Goal: Check status: Check status

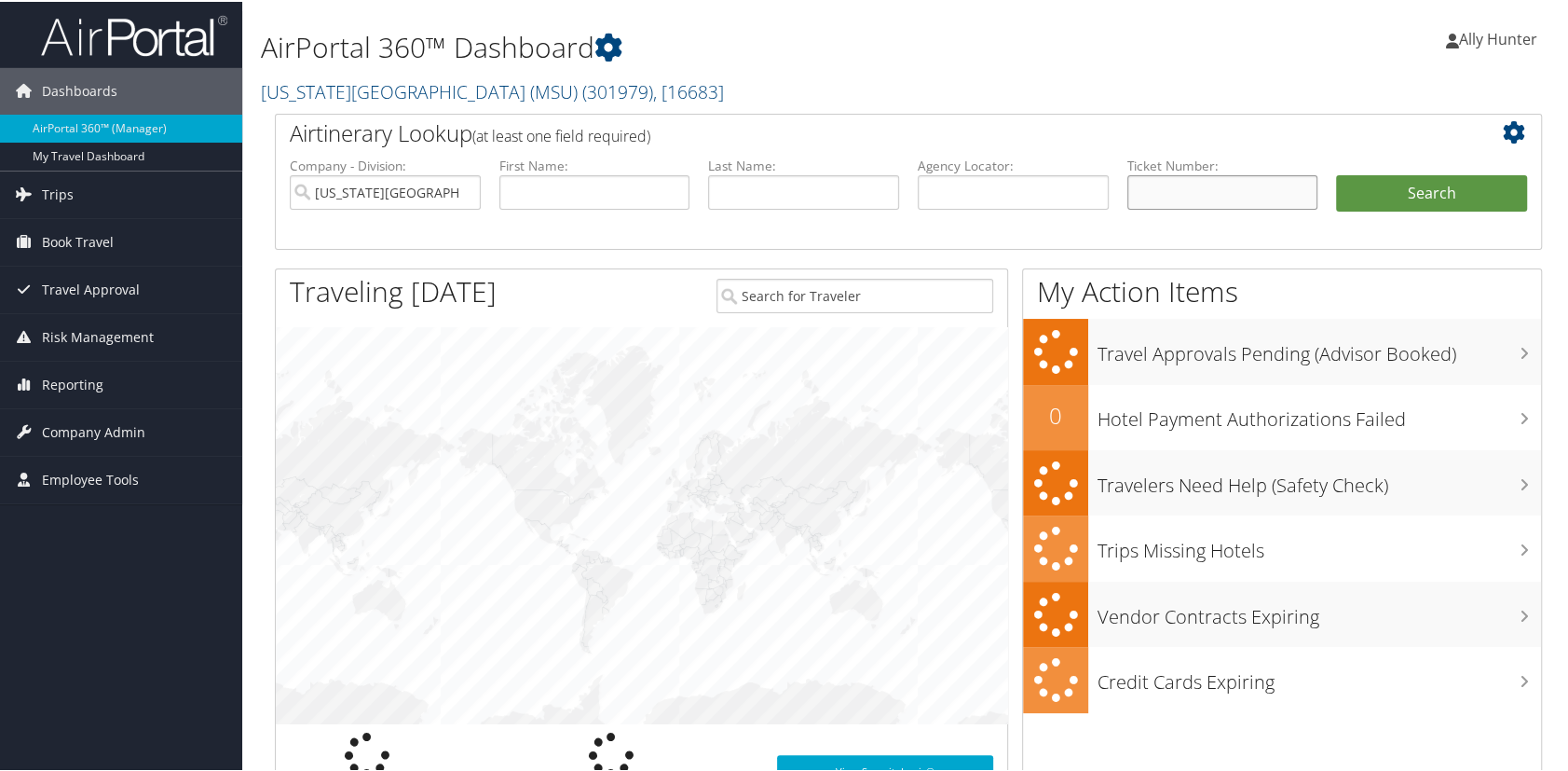
click at [1254, 186] on input "text" at bounding box center [1222, 191] width 191 height 35
paste input "0067230316593"
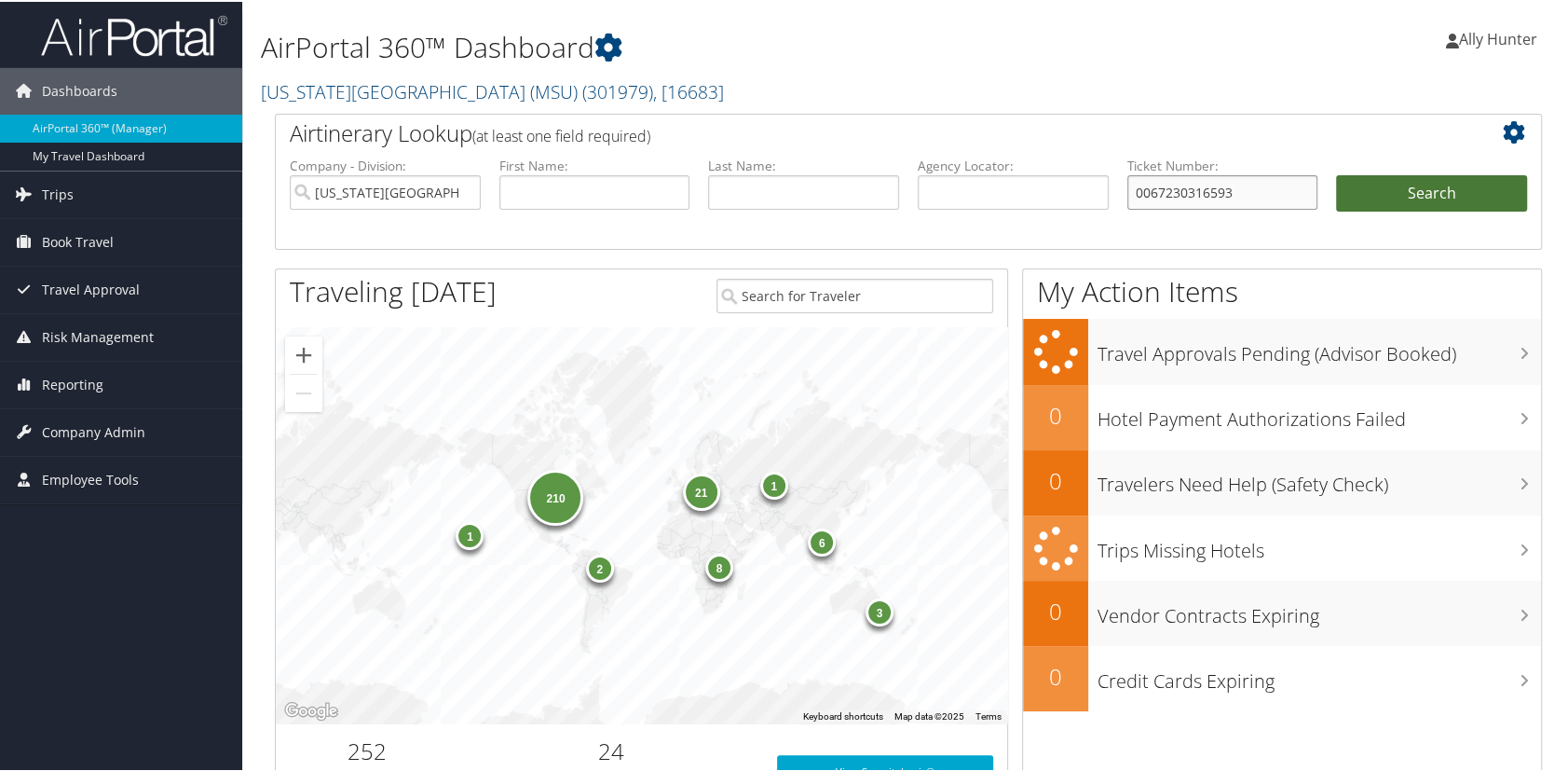
type input "0067230316593"
click at [1444, 193] on button "Search" at bounding box center [1431, 192] width 191 height 38
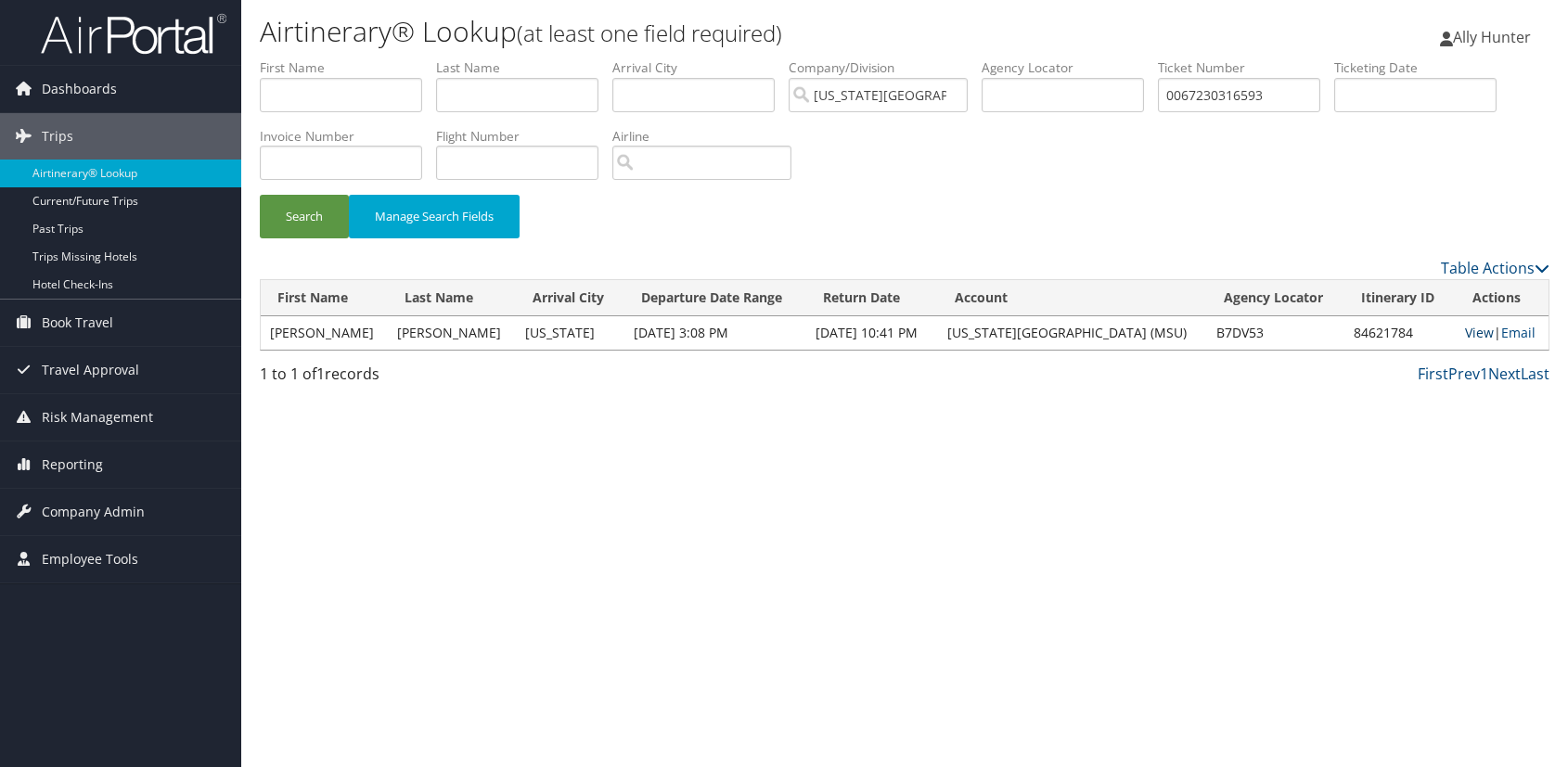
click at [1476, 330] on link "View" at bounding box center [1479, 333] width 29 height 17
click at [34, 457] on icon at bounding box center [23, 463] width 28 height 28
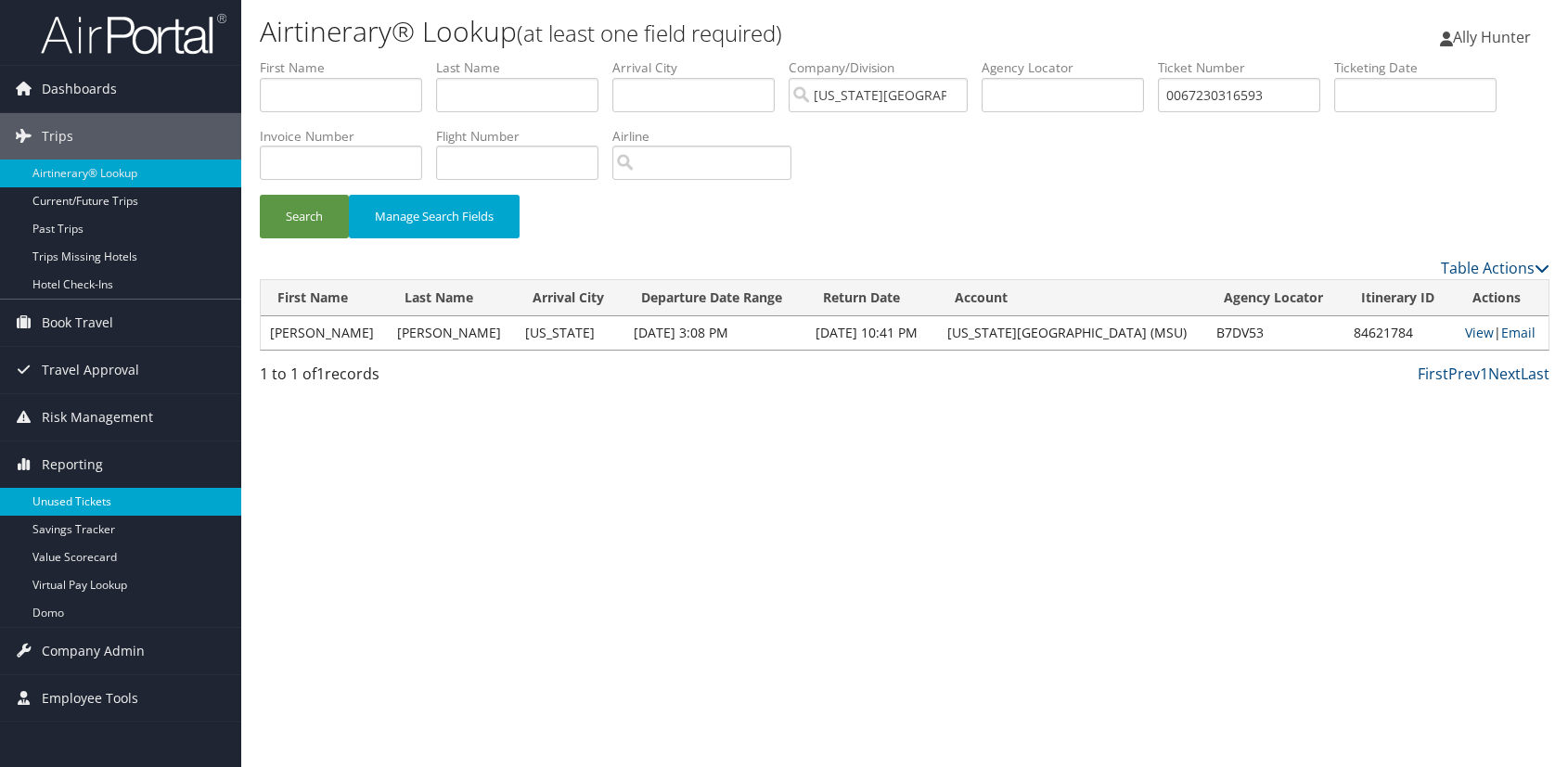
click at [113, 494] on link "Unused Tickets" at bounding box center [121, 501] width 242 height 28
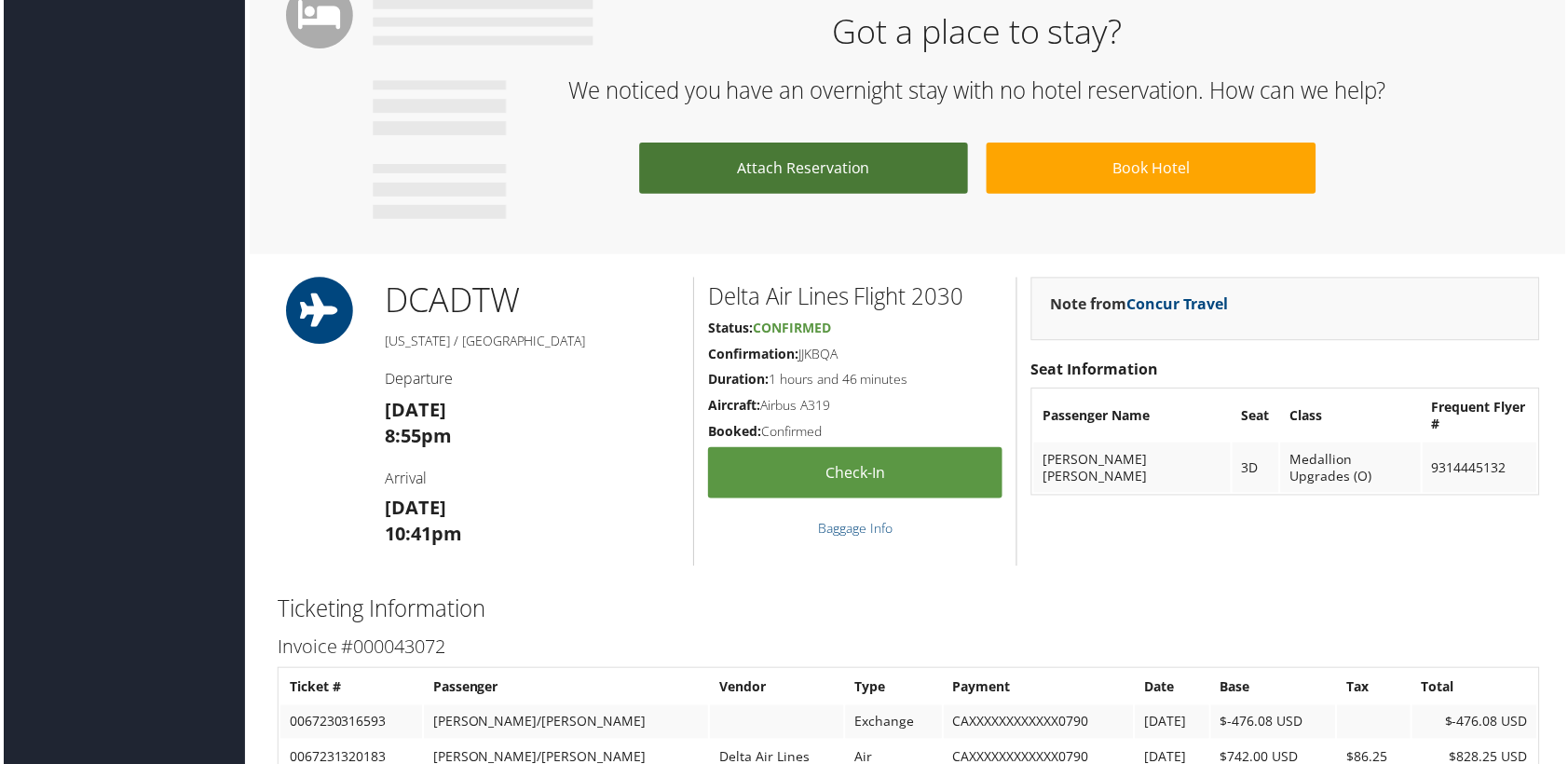
scroll to position [1440, 0]
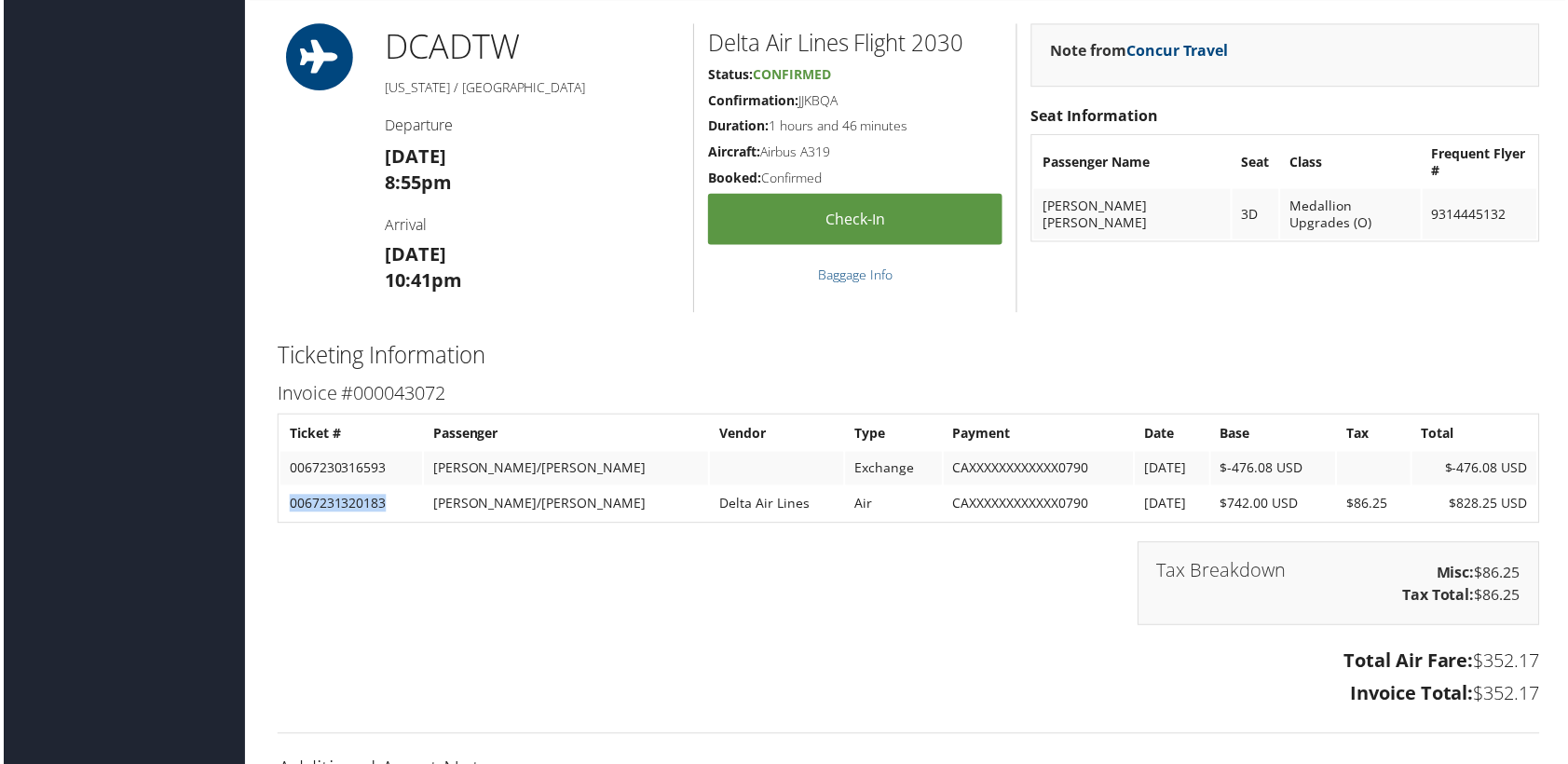
drag, startPoint x: 288, startPoint y: 525, endPoint x: 400, endPoint y: 530, distance: 112.1
click at [400, 523] on td "0067231320183" at bounding box center [349, 506] width 143 height 34
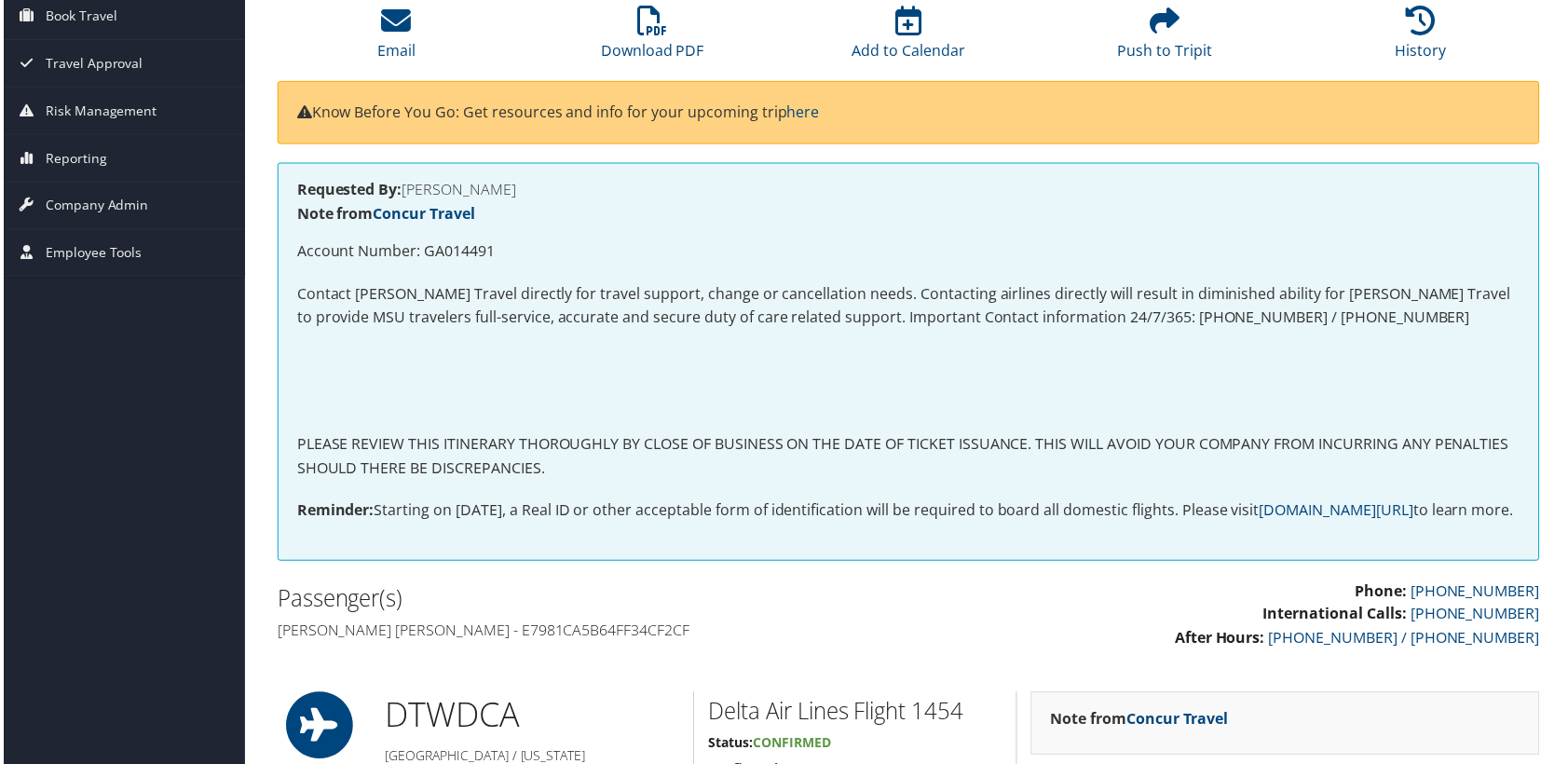
scroll to position [0, 0]
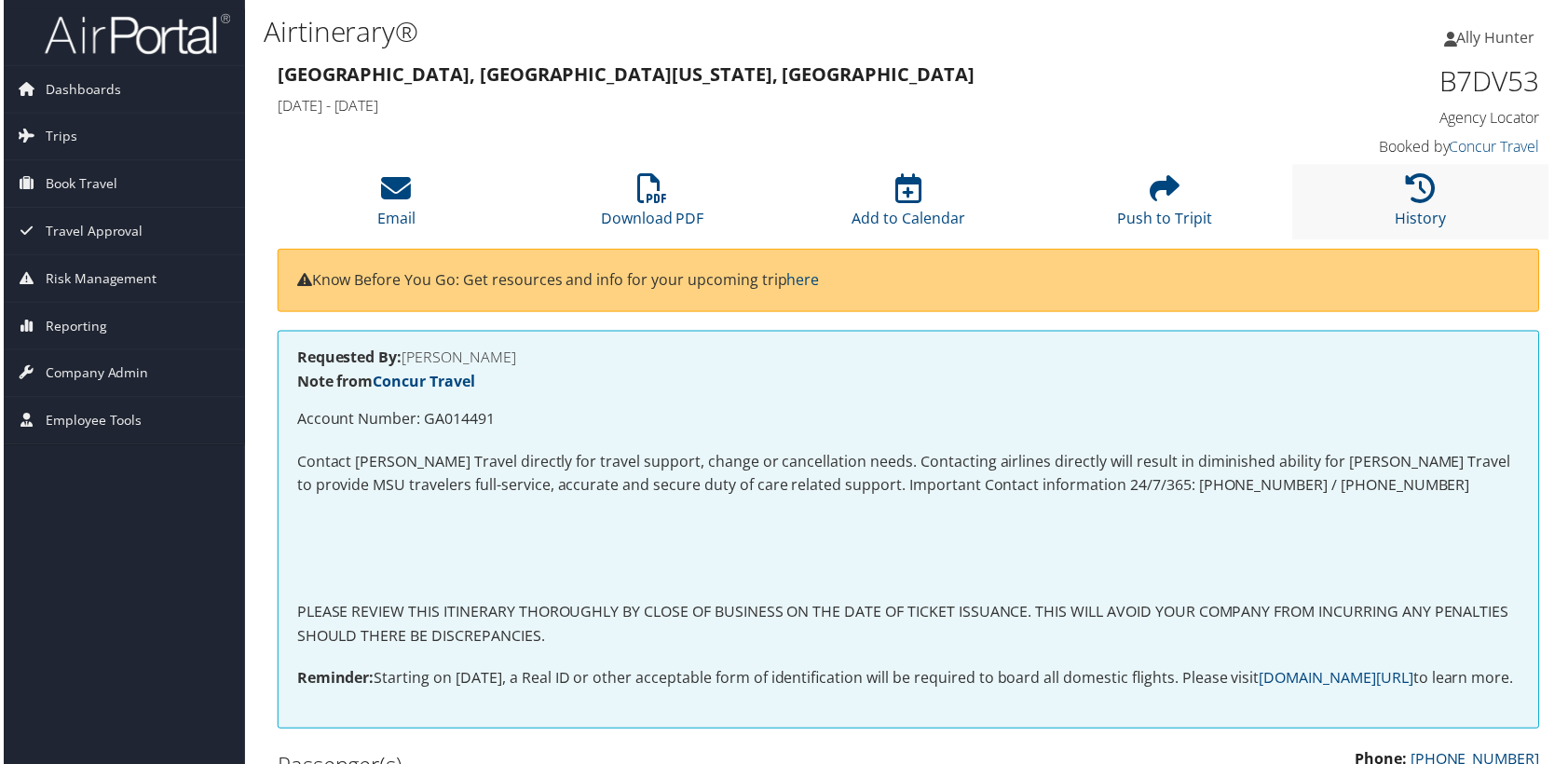
click at [1437, 198] on li "History" at bounding box center [1423, 202] width 257 height 75
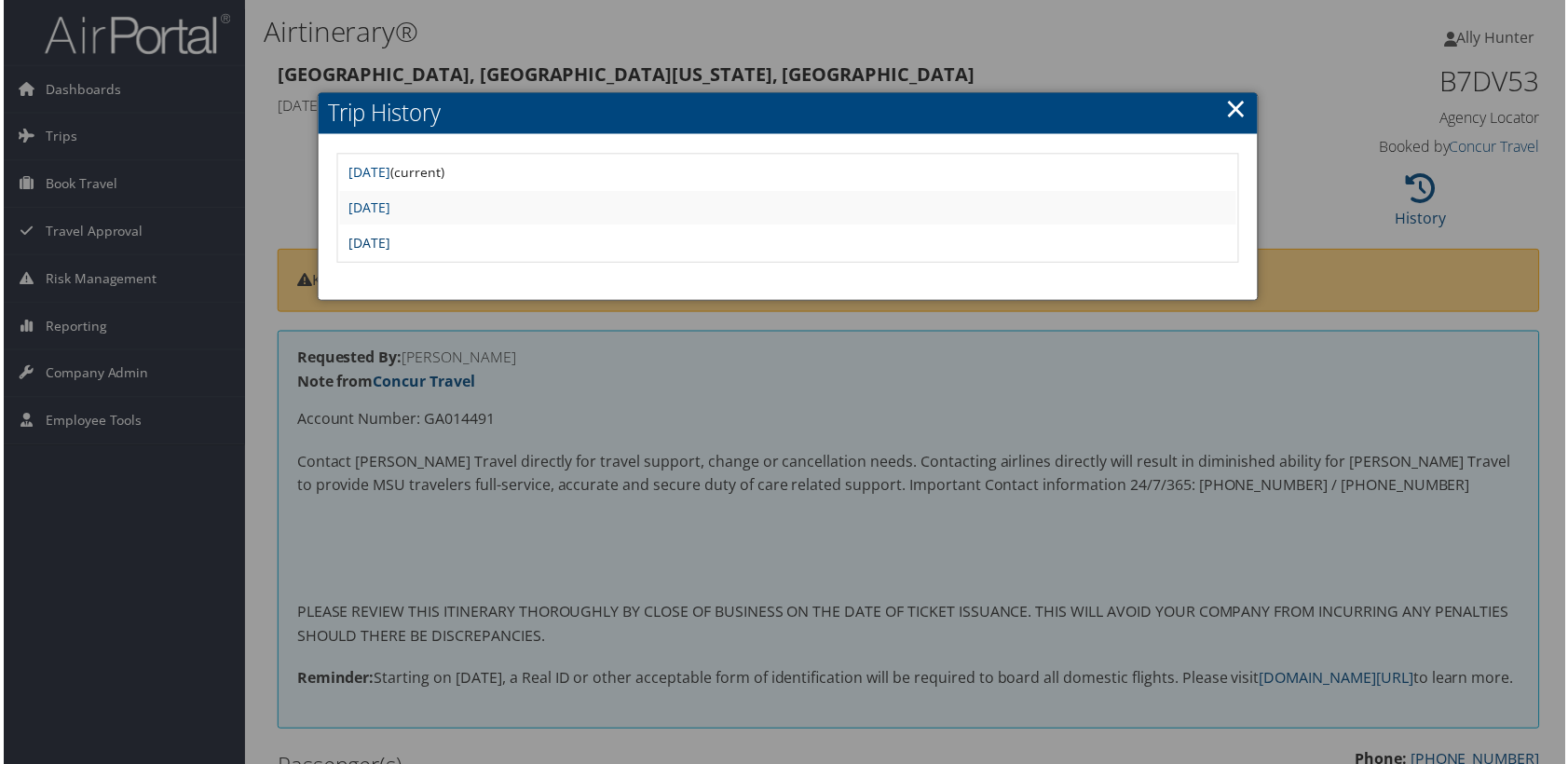
click at [388, 243] on link "[DATE]" at bounding box center [368, 244] width 42 height 17
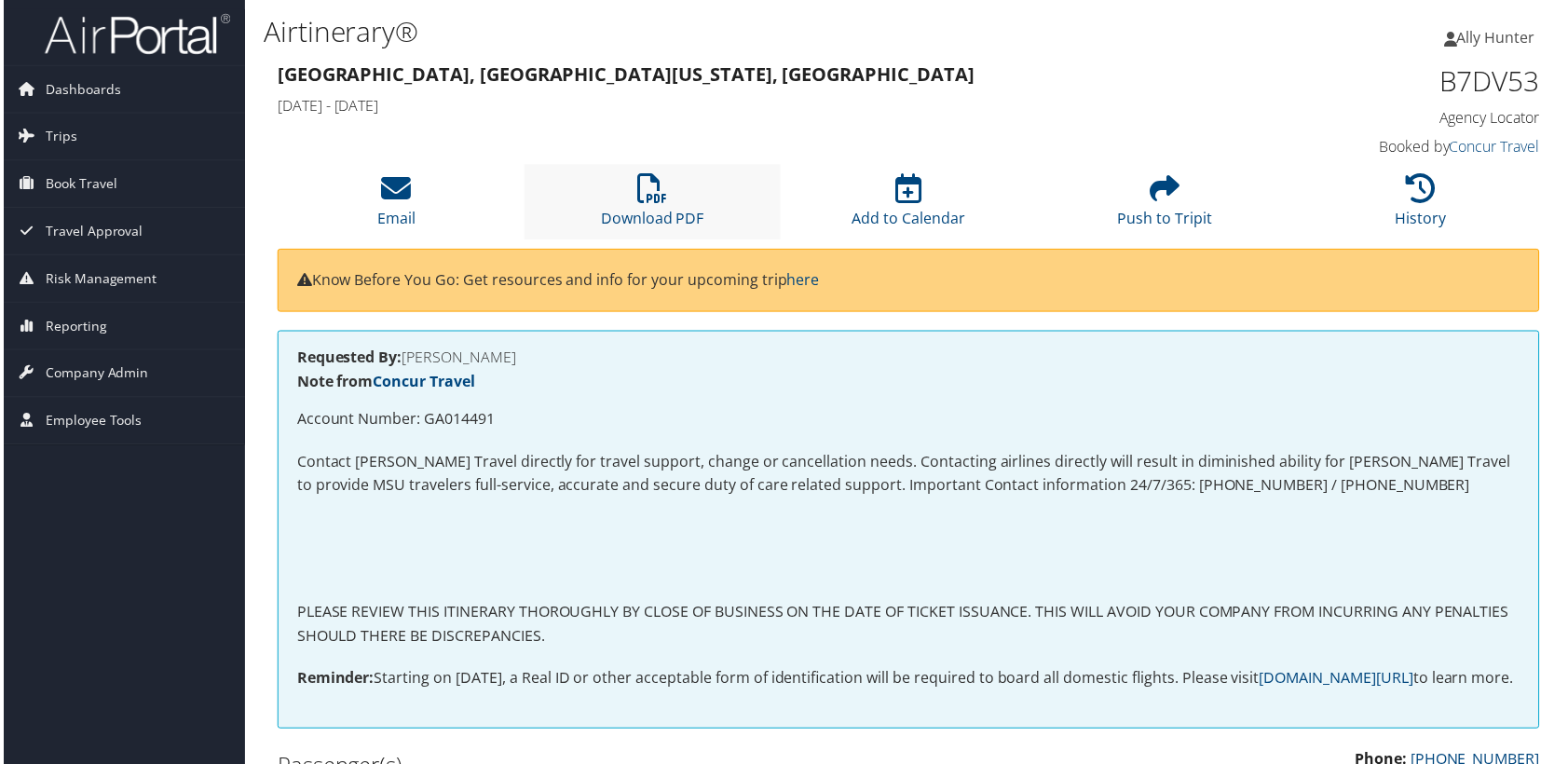
click at [618, 201] on li "Download PDF" at bounding box center [651, 202] width 257 height 75
click at [716, 383] on h4 "Note from Concur Travel" at bounding box center [908, 382] width 1228 height 14
click at [1412, 176] on icon at bounding box center [1423, 189] width 30 height 30
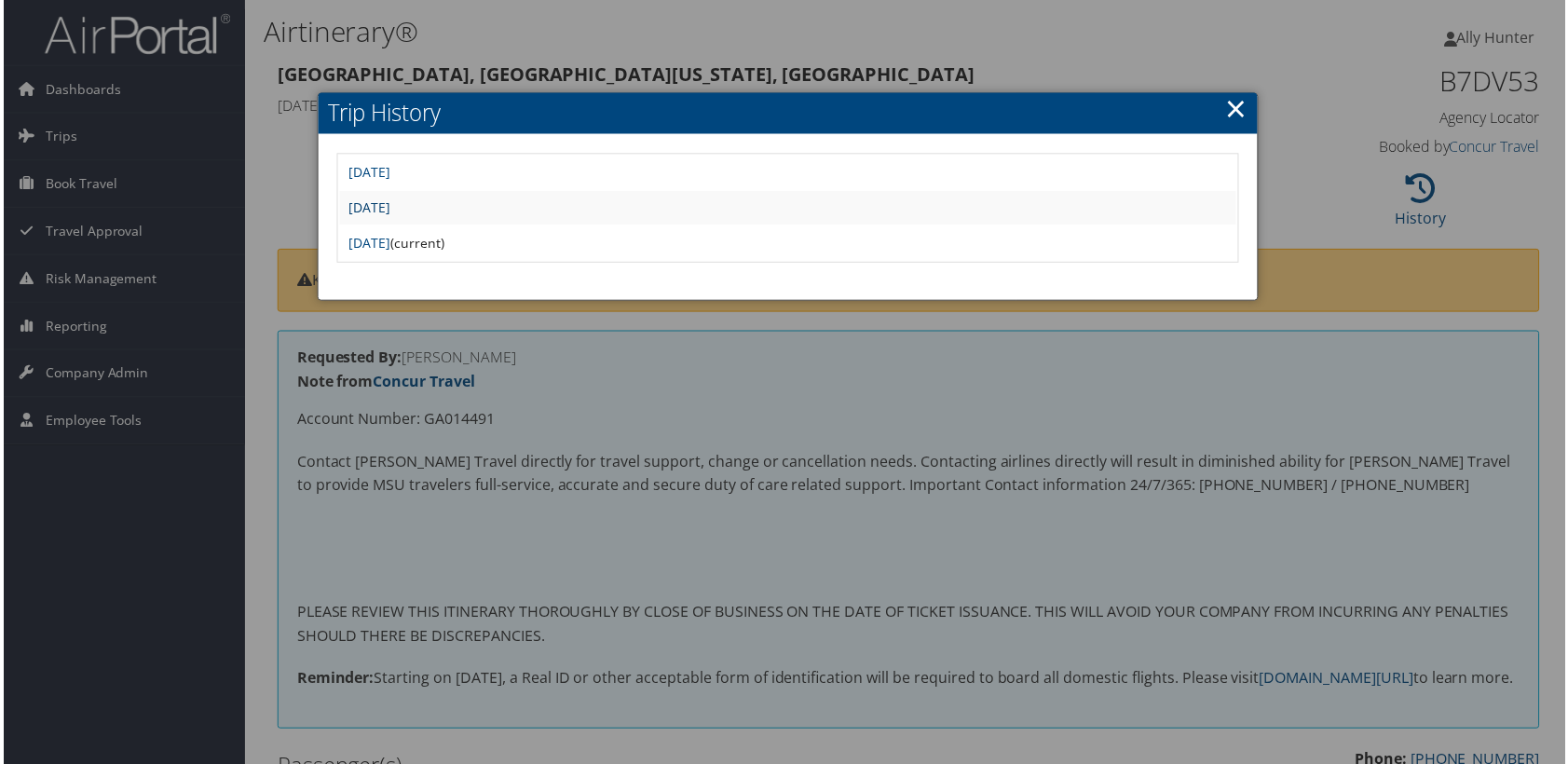
click at [388, 206] on link "[DATE]" at bounding box center [368, 208] width 42 height 17
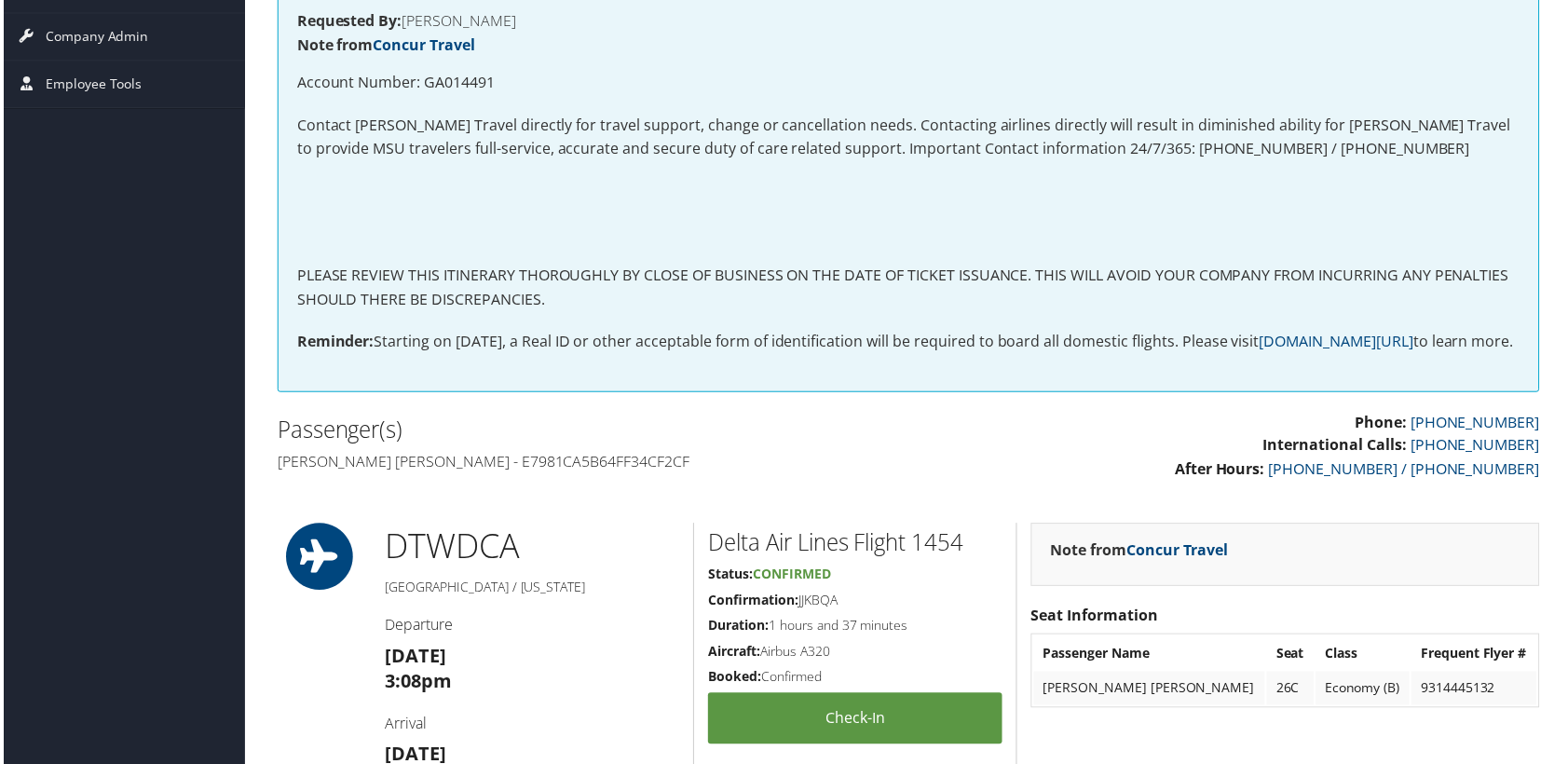
scroll to position [423, 0]
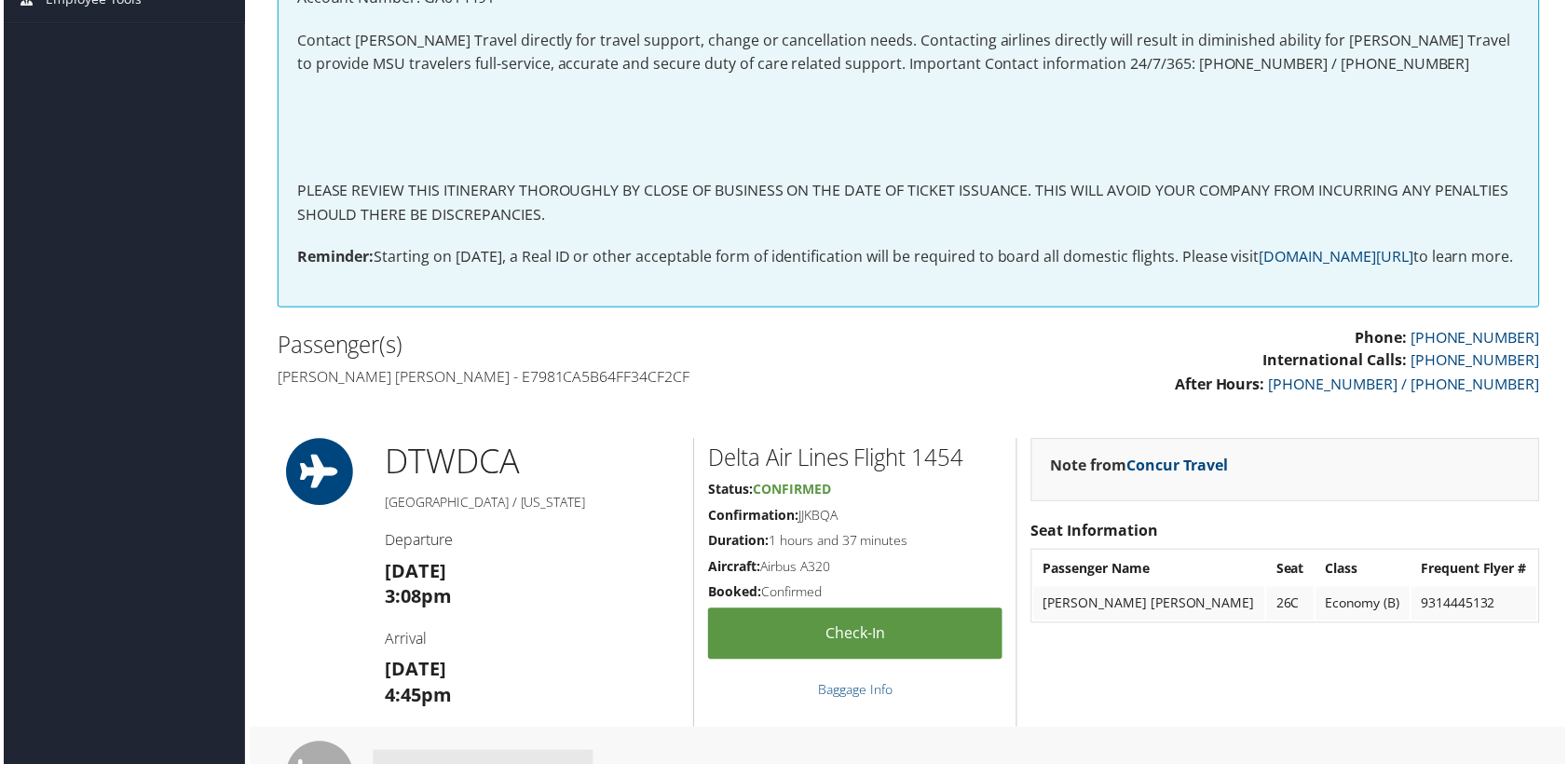
click at [817, 527] on h5 "Confirmation: JJKBQA" at bounding box center [854, 516] width 296 height 18
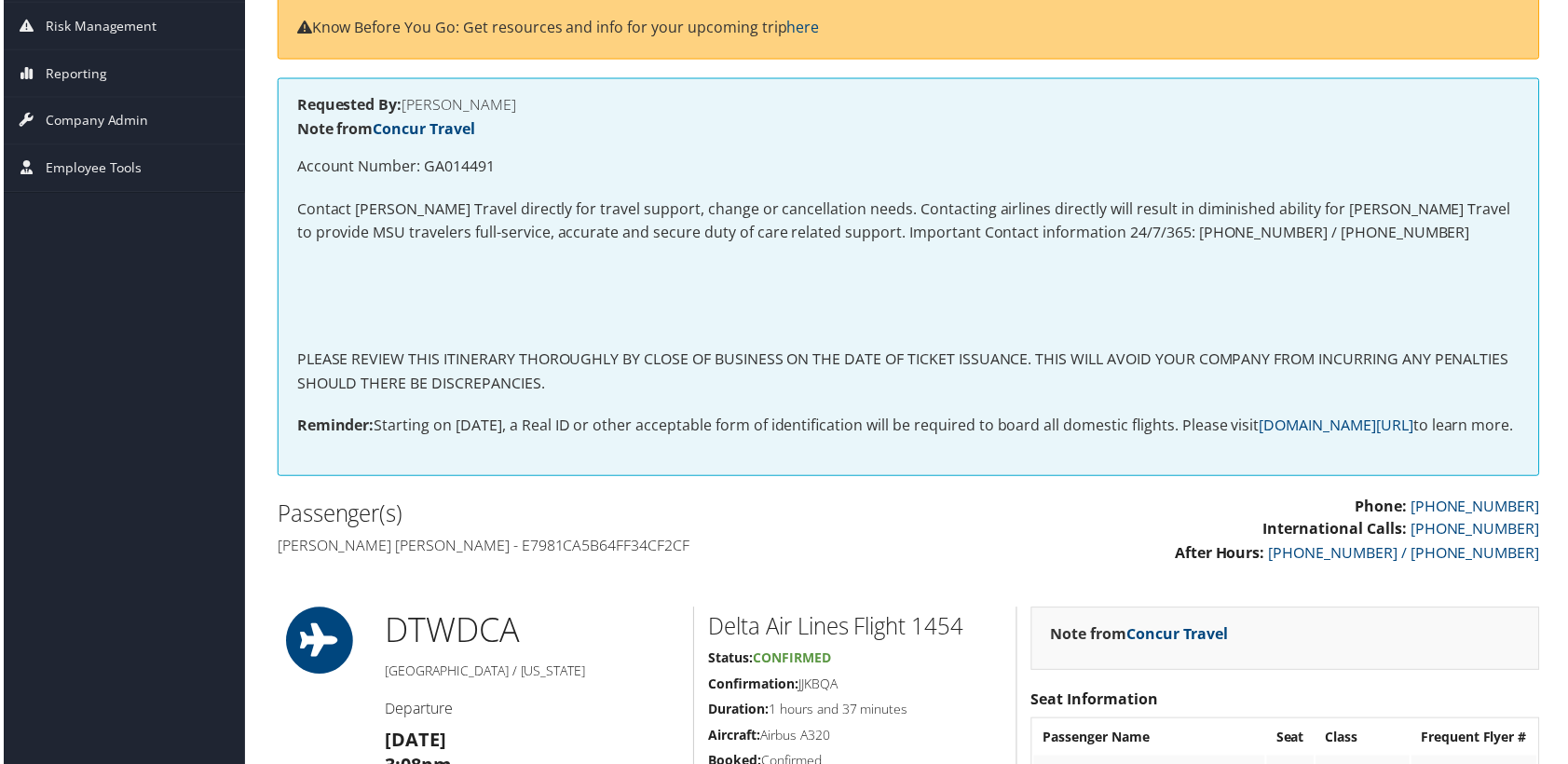
scroll to position [0, 0]
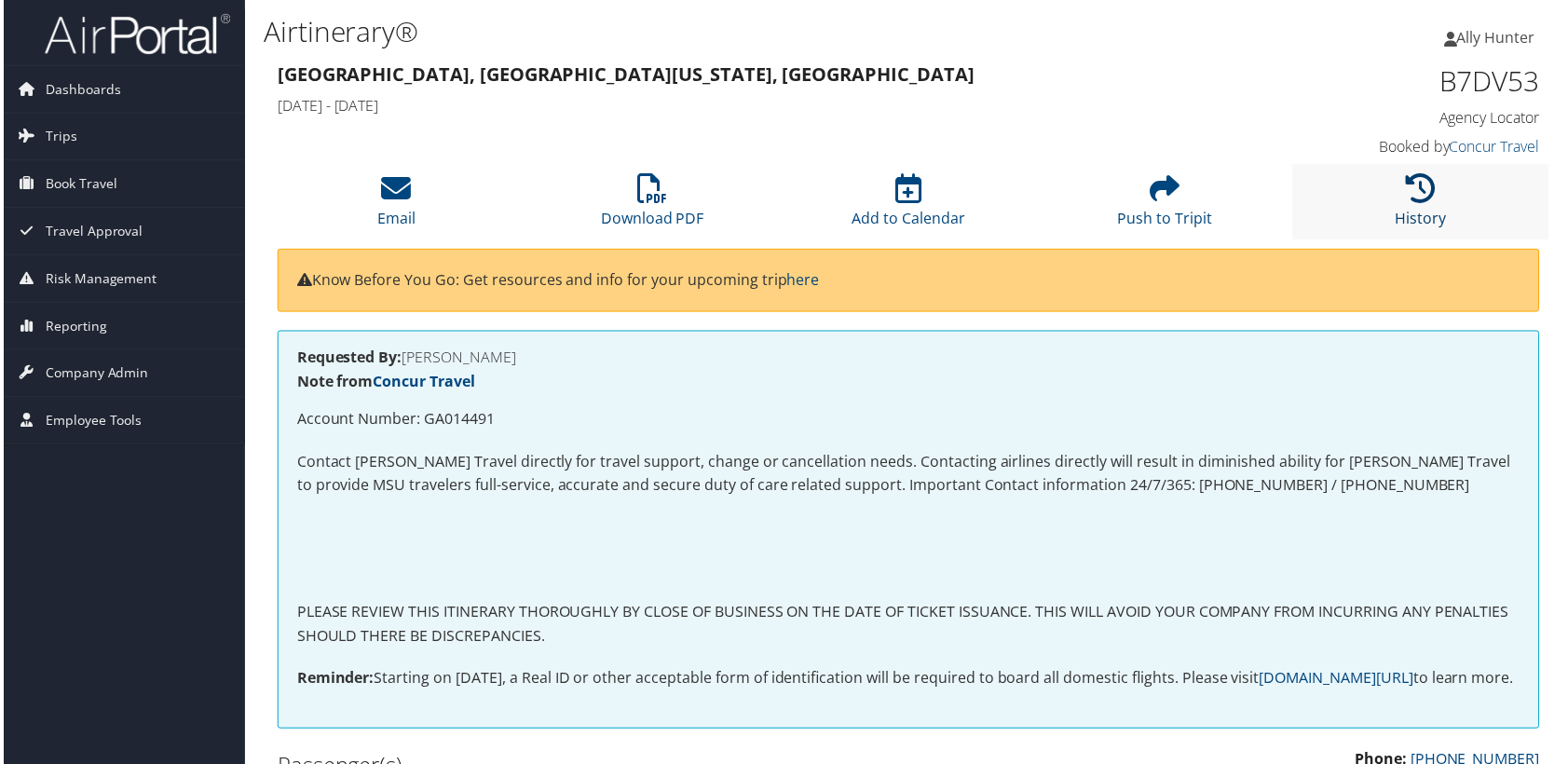
click at [1424, 204] on li "History" at bounding box center [1423, 202] width 257 height 75
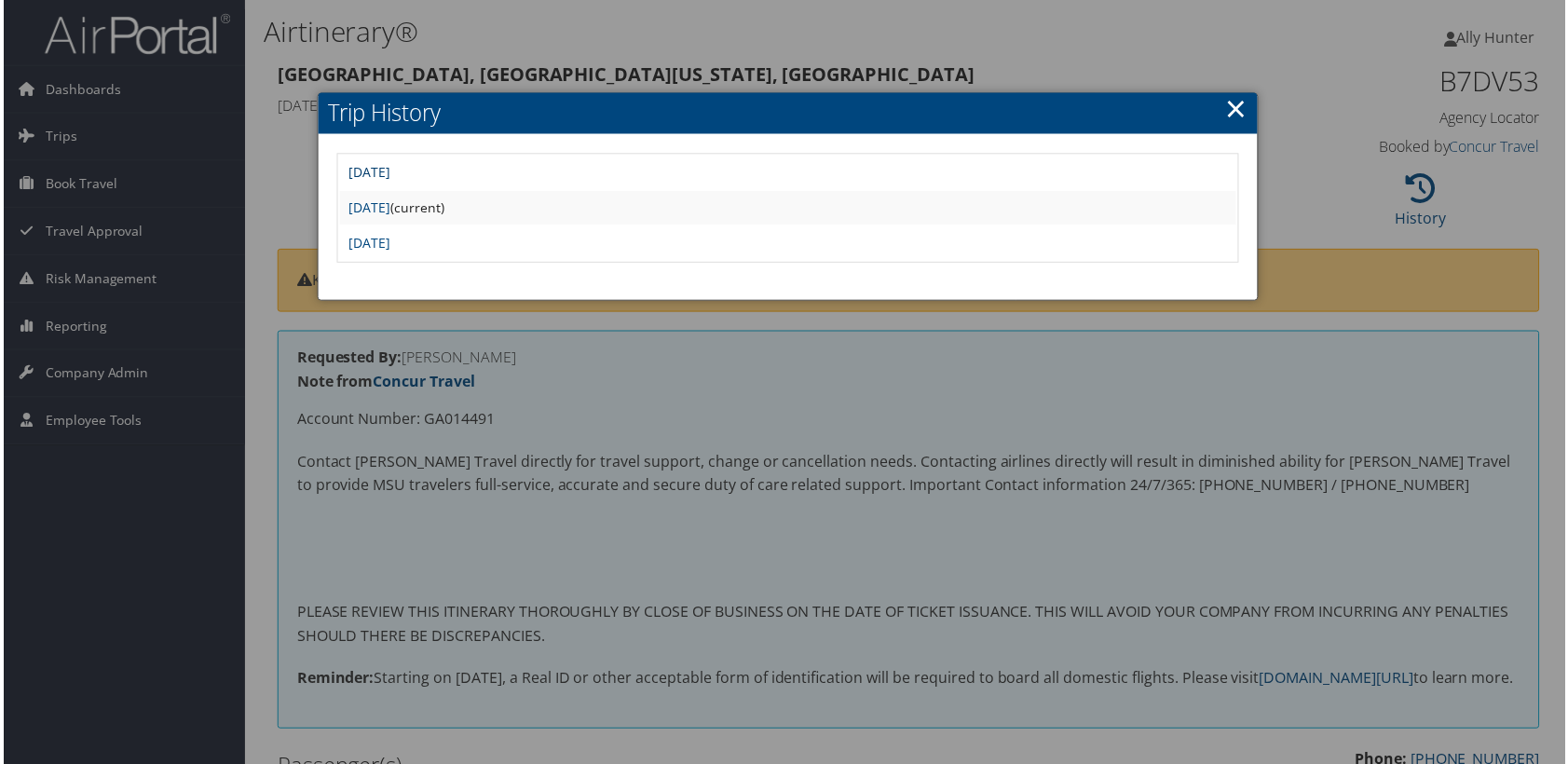
click at [388, 172] on link "[DATE]" at bounding box center [368, 172] width 42 height 17
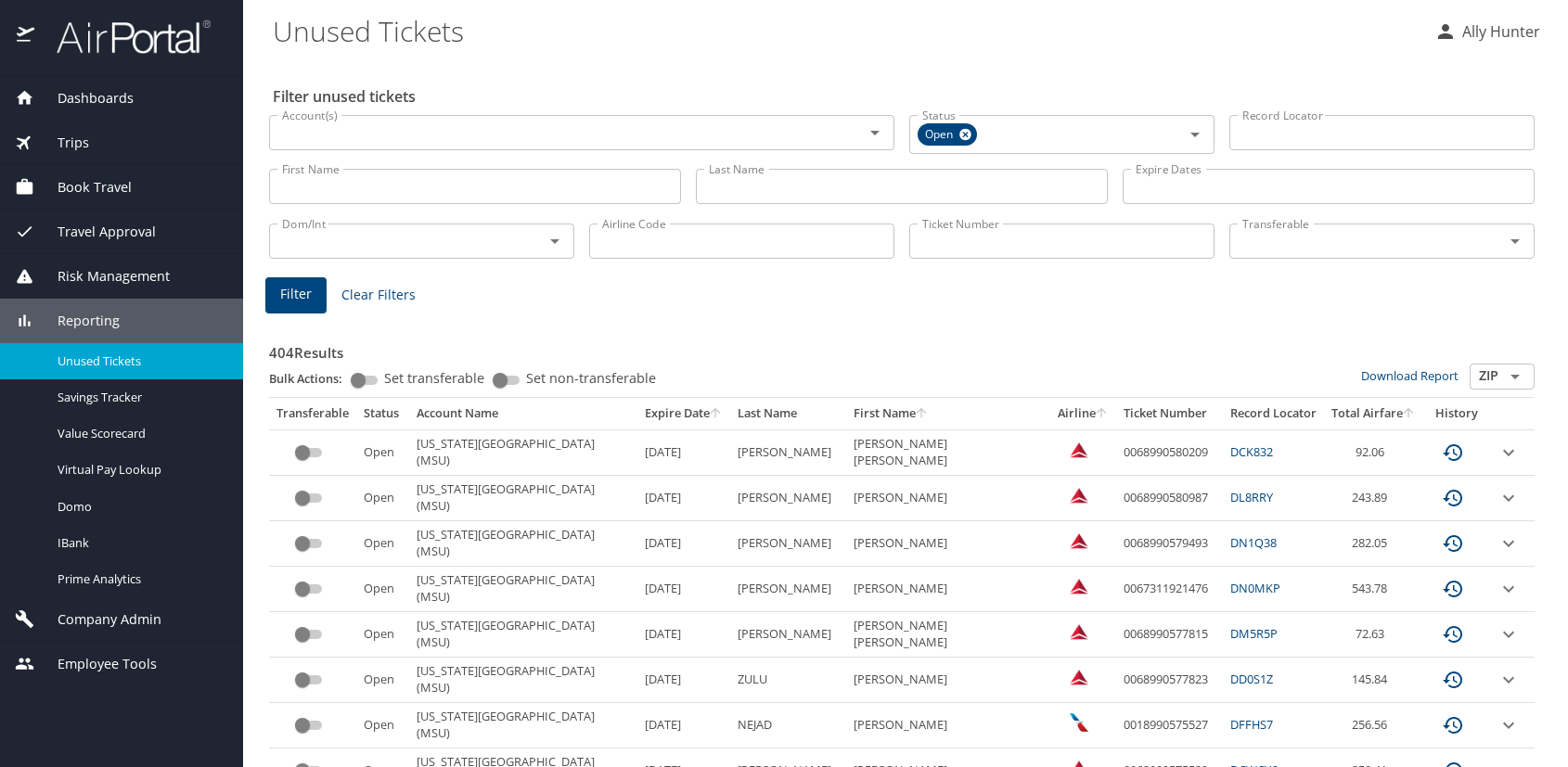
click at [64, 132] on span "Trips" at bounding box center [61, 142] width 55 height 20
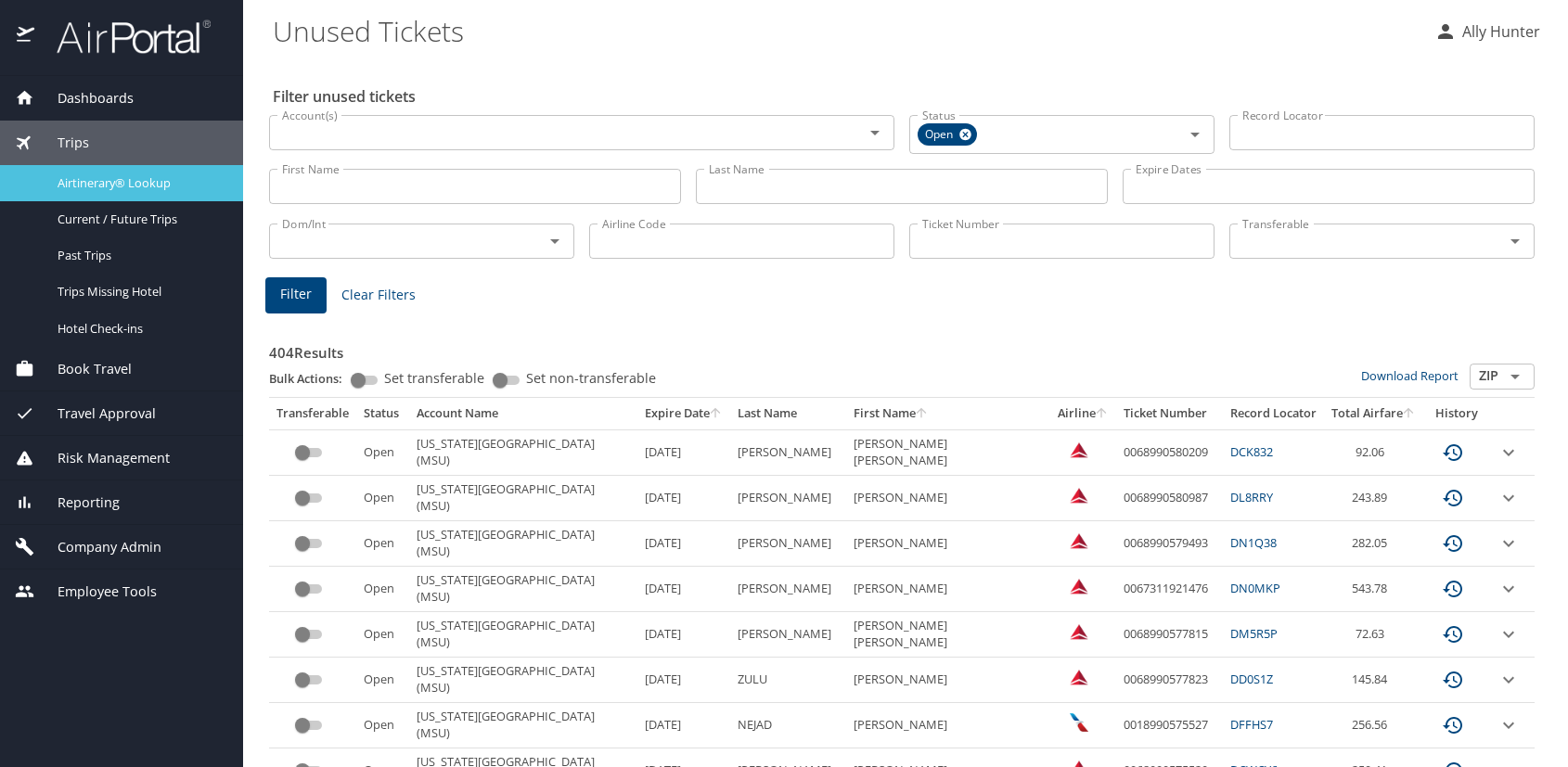
click at [121, 176] on span "Airtinerary® Lookup" at bounding box center [139, 183] width 163 height 17
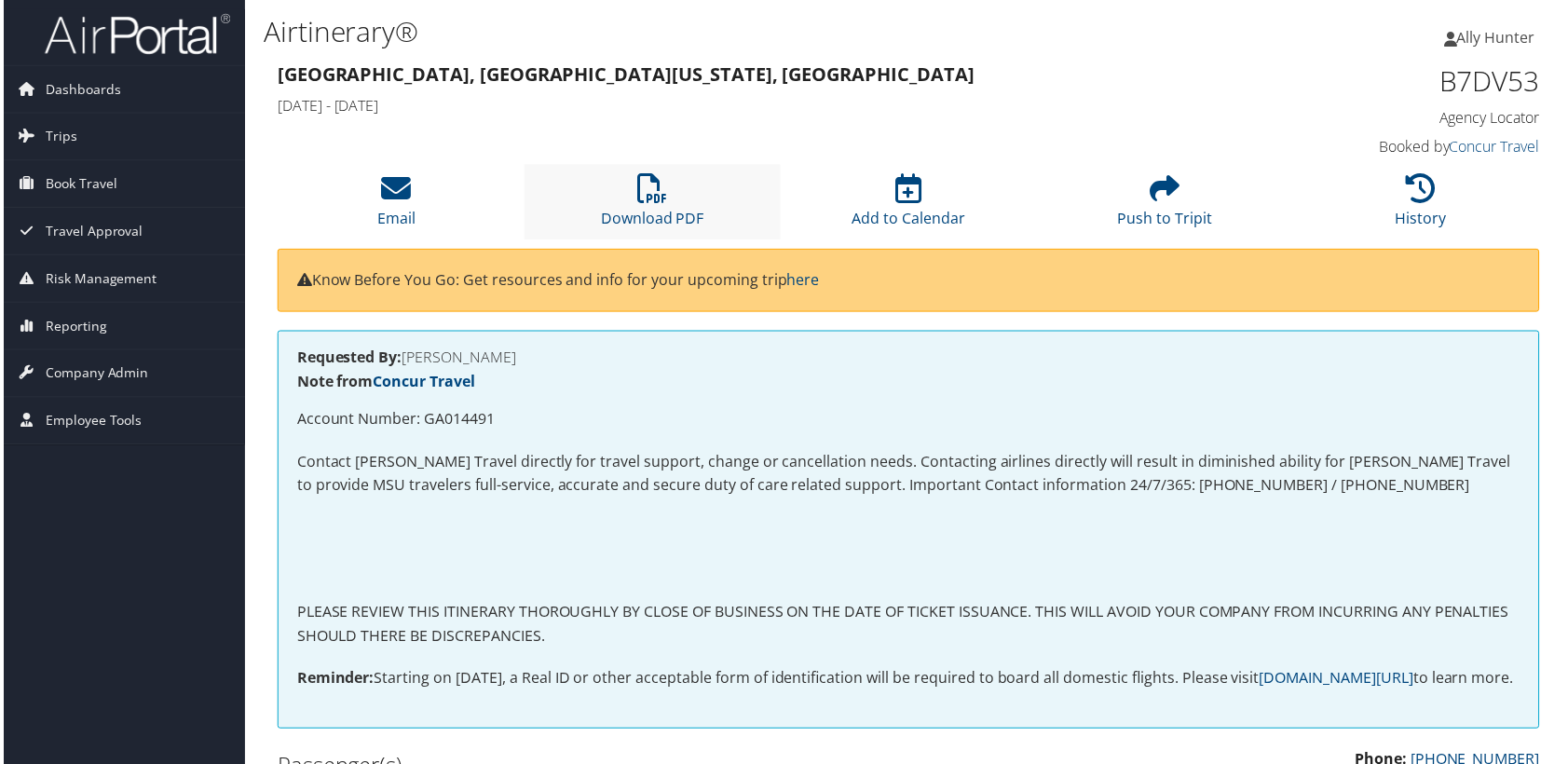
click at [624, 197] on li "Download PDF" at bounding box center [651, 202] width 257 height 75
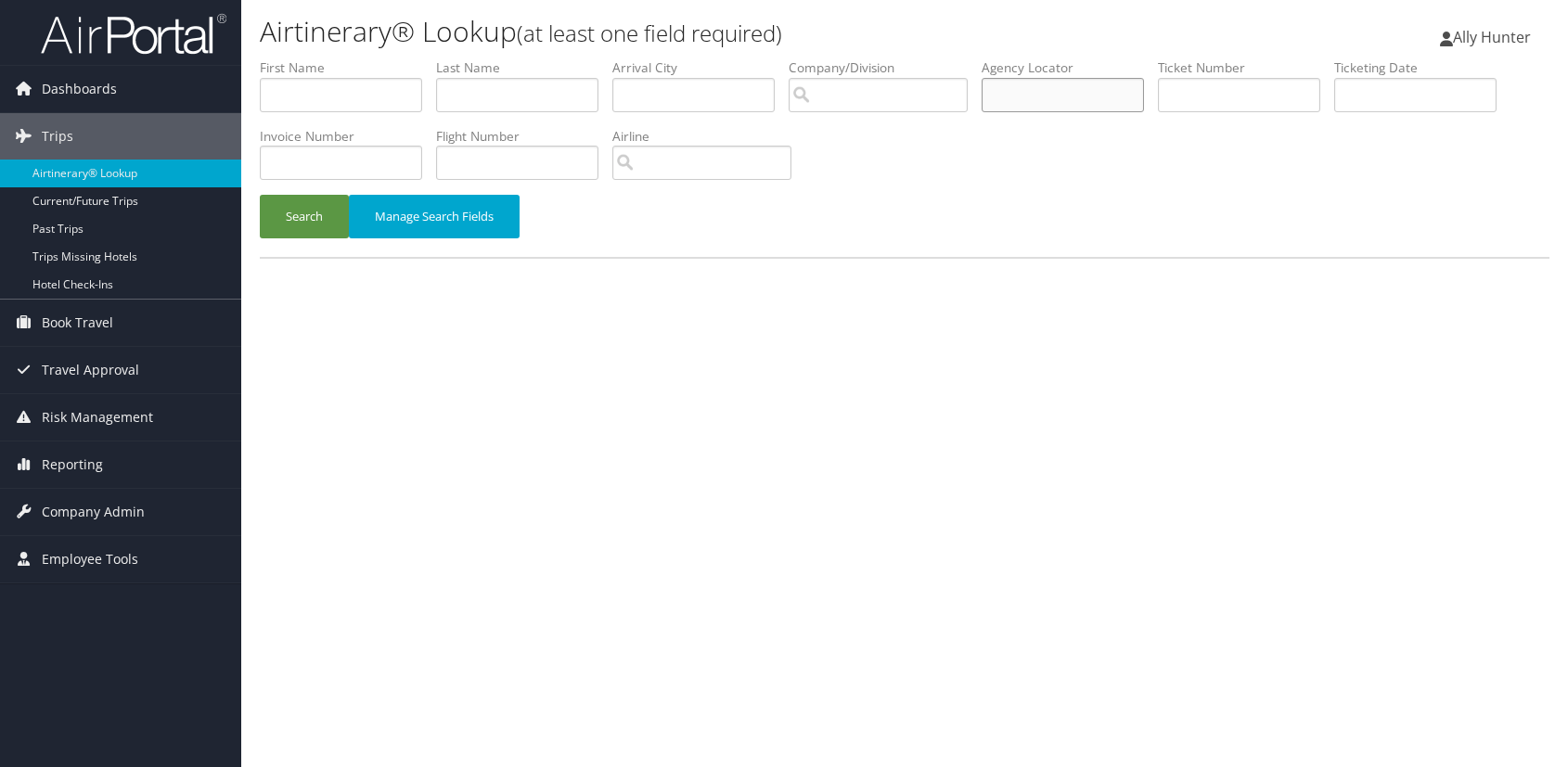
drag, startPoint x: 1103, startPoint y: 102, endPoint x: 1093, endPoint y: 101, distance: 10.0
click at [1099, 102] on input "text" at bounding box center [1062, 95] width 162 height 35
paste input "B7DV53"
type input "B7DV53"
click at [314, 219] on button "Search" at bounding box center [304, 216] width 89 height 43
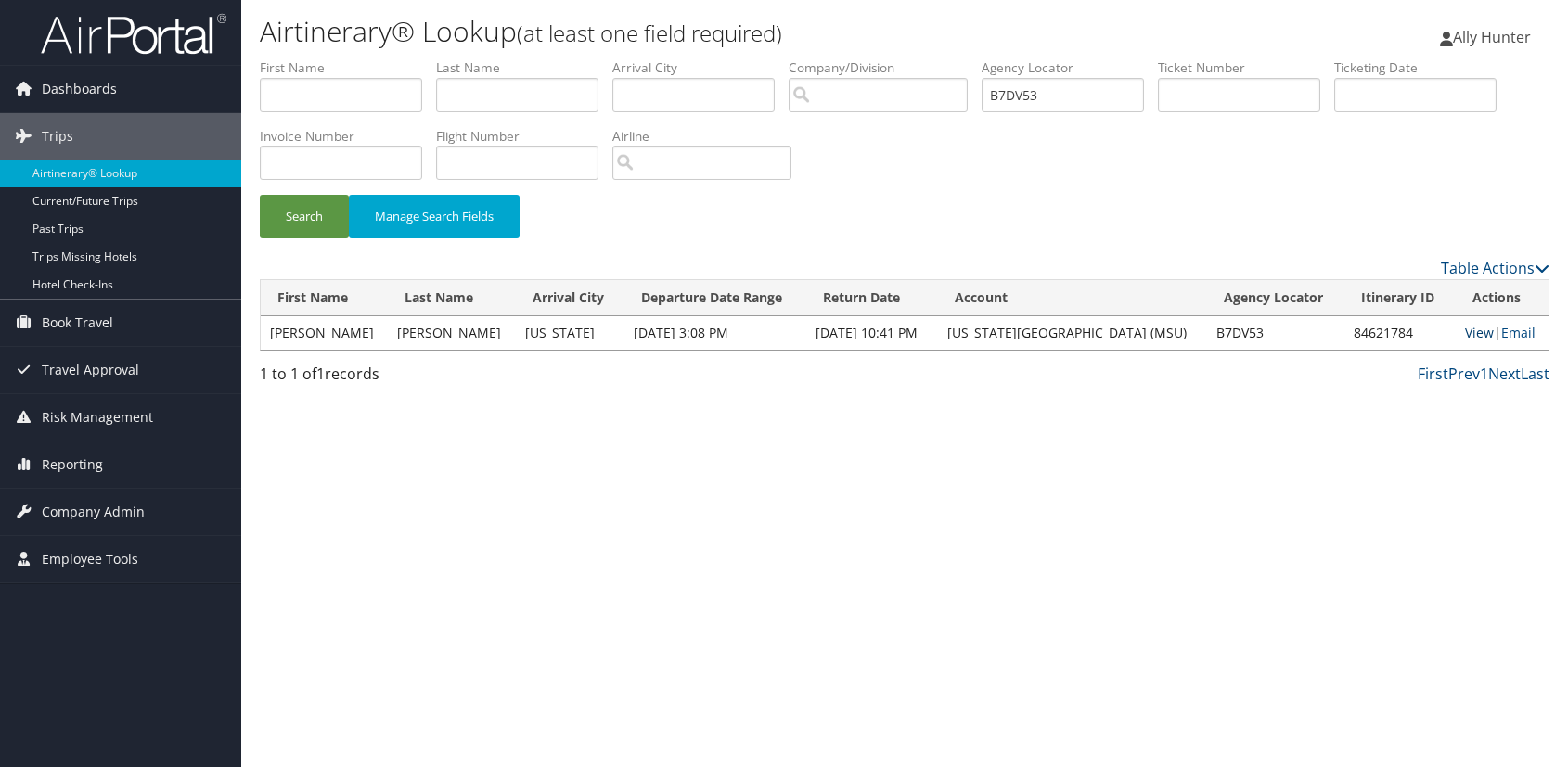
click at [1475, 331] on link "View" at bounding box center [1479, 333] width 29 height 17
click at [1479, 35] on span "Ally Hunter" at bounding box center [1491, 36] width 78 height 20
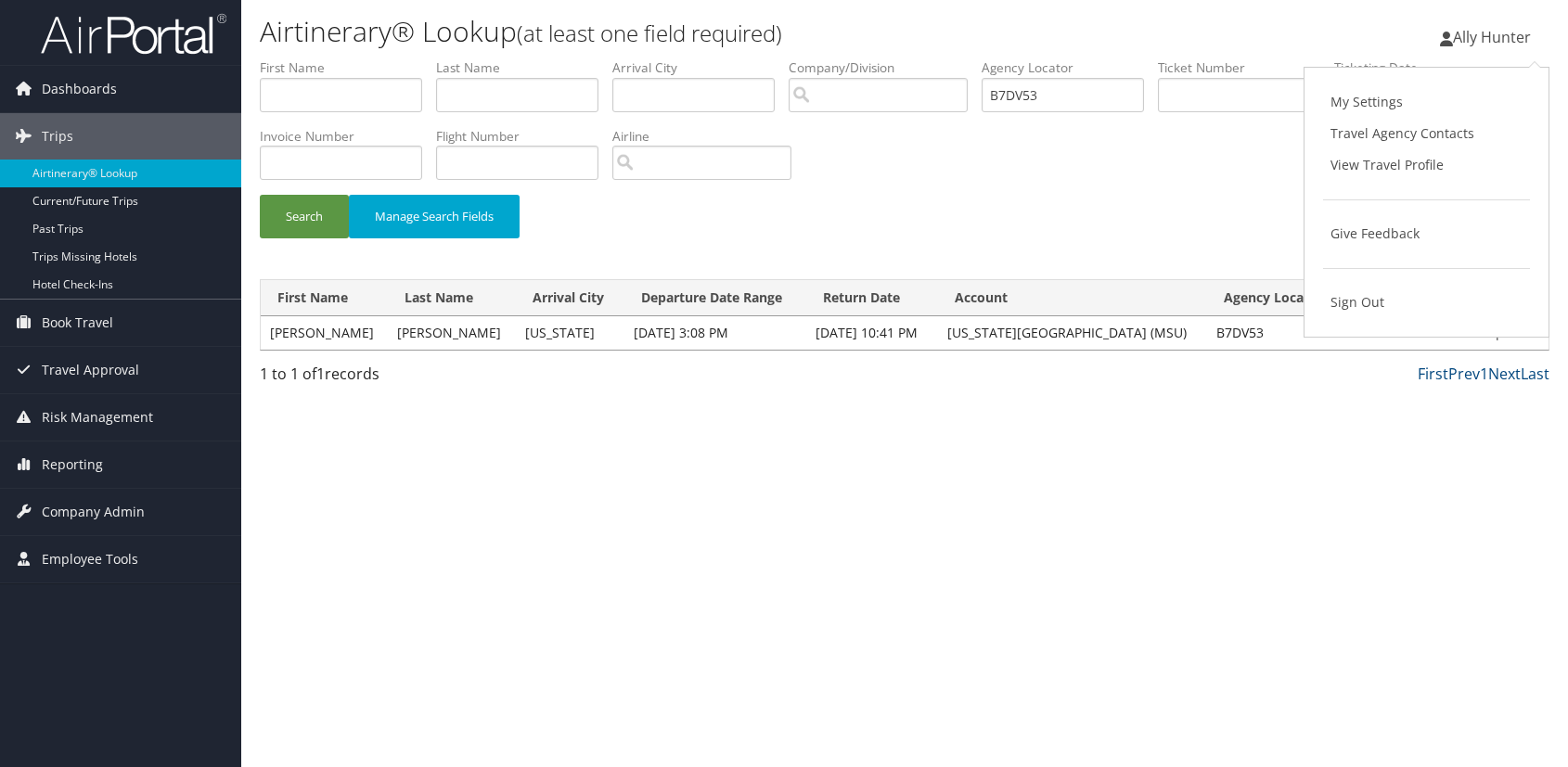
click at [968, 45] on h1 "Airtinerary® Lookup (at least one field required)" at bounding box center [690, 32] width 860 height 39
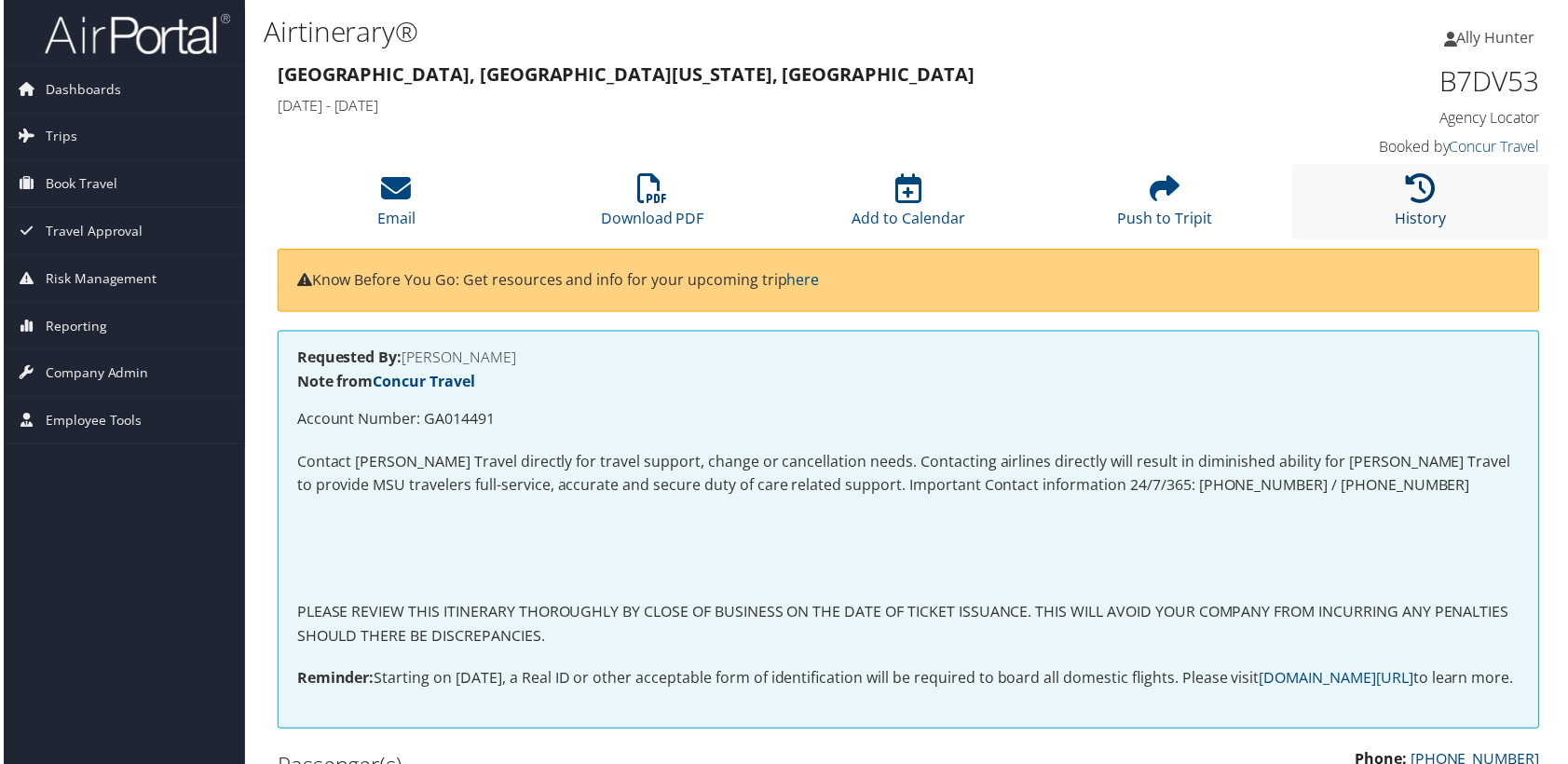
click at [1416, 186] on icon at bounding box center [1423, 189] width 30 height 30
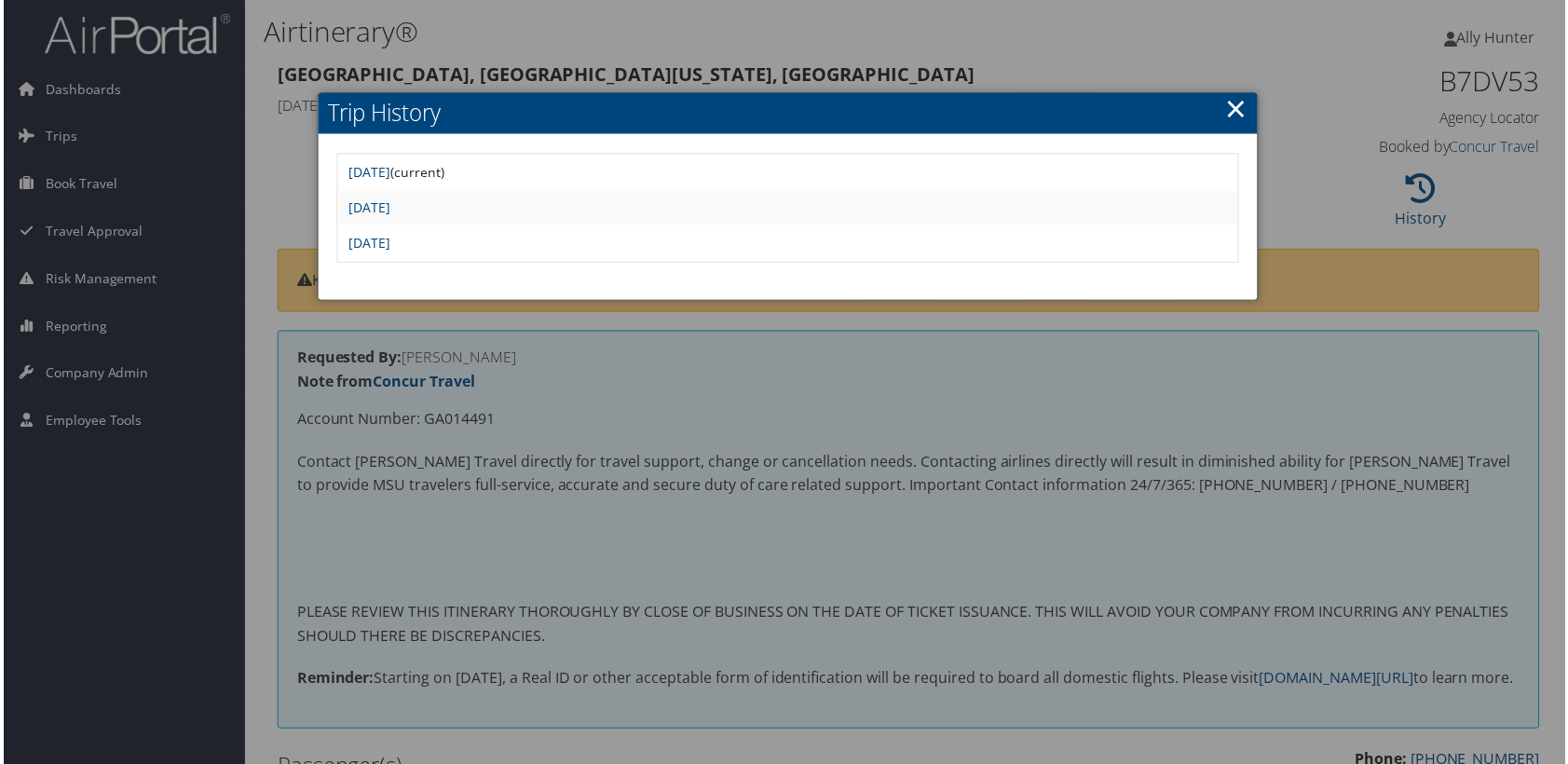
click at [409, 232] on td "[DATE]" at bounding box center [787, 244] width 900 height 34
click at [388, 241] on link "[DATE]" at bounding box center [368, 244] width 42 height 17
